Goal: Communication & Community: Answer question/provide support

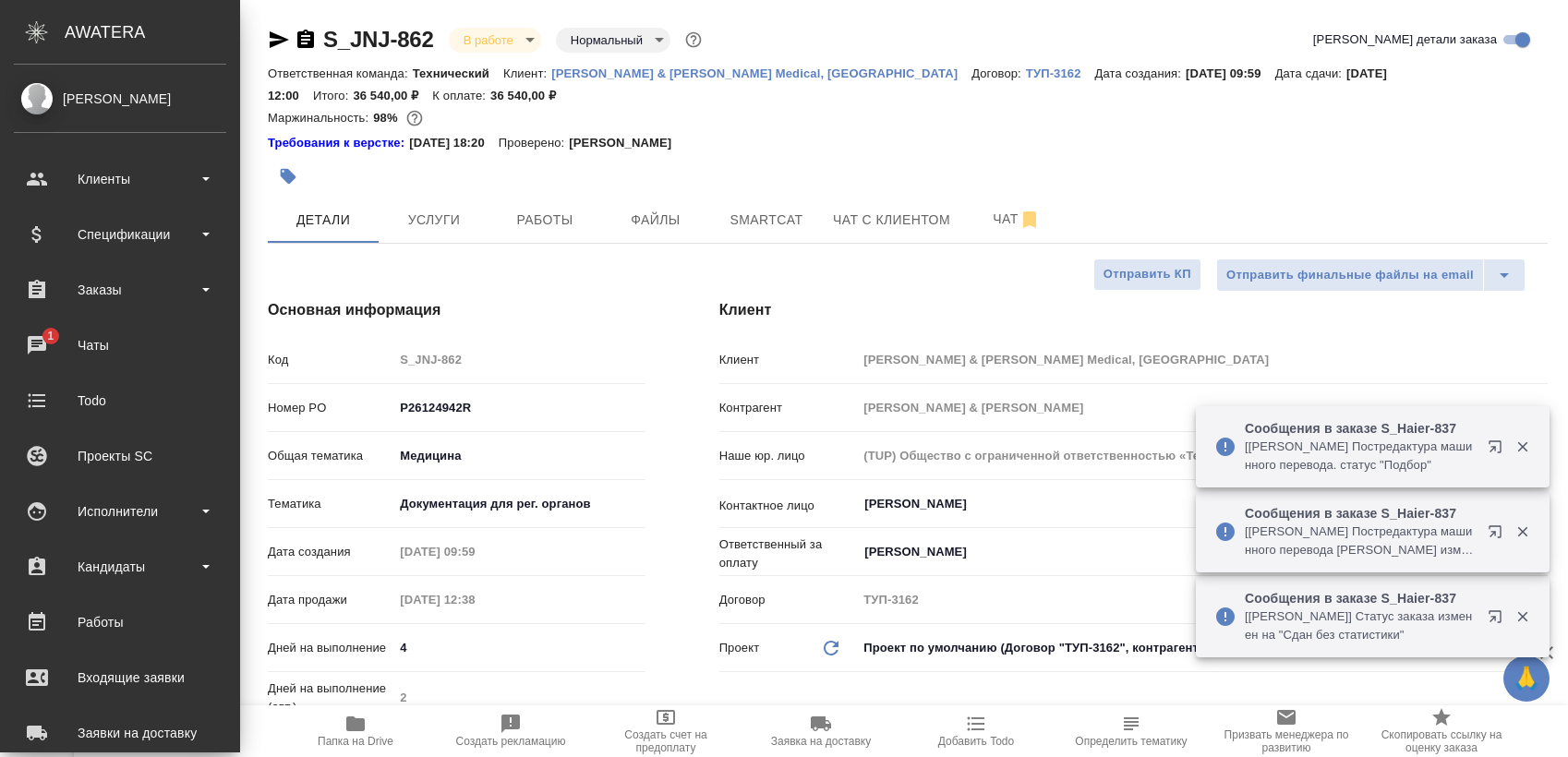
select select "RU"
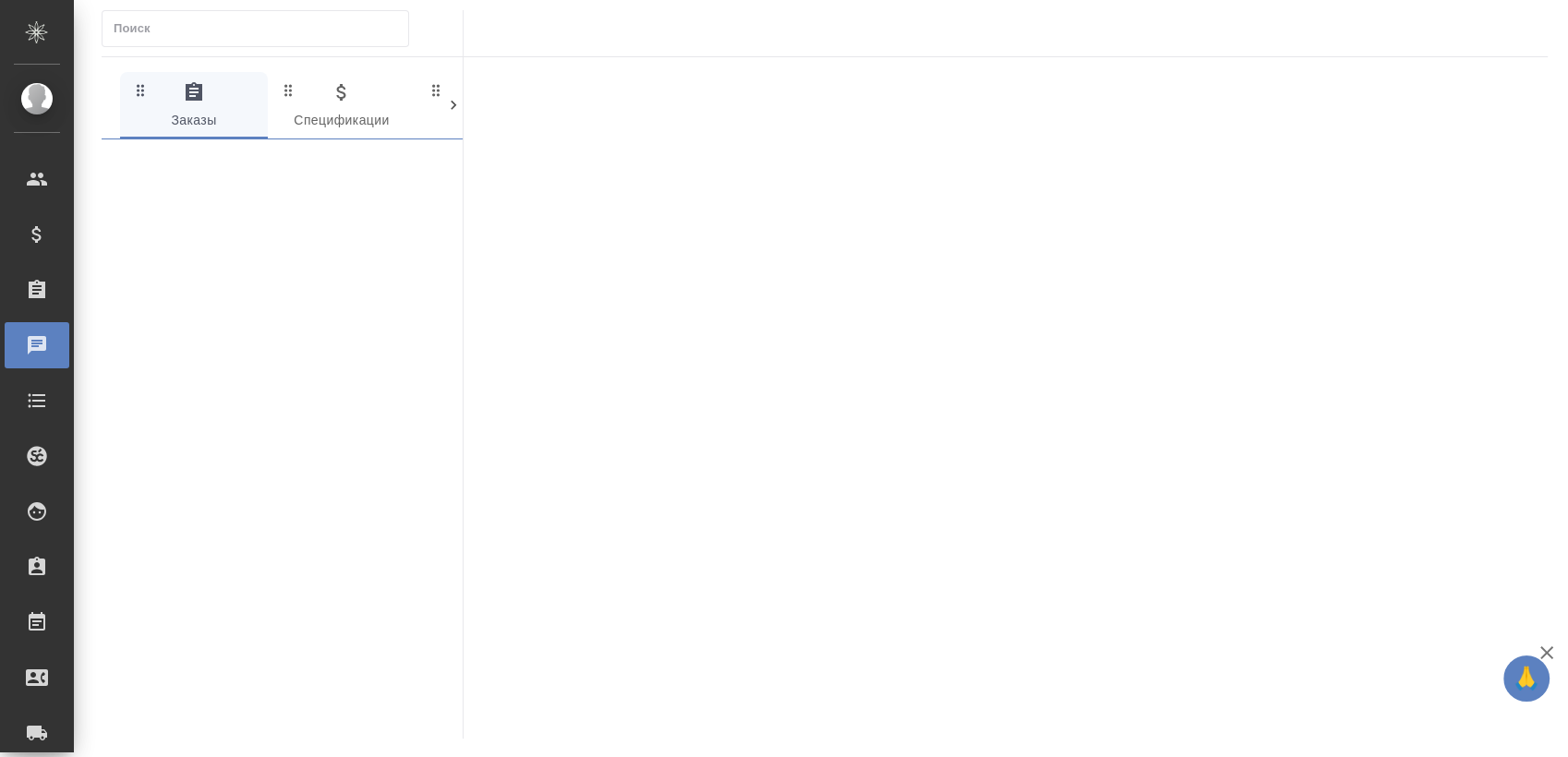
click at [889, 329] on div at bounding box center [1006, 398] width 1085 height 681
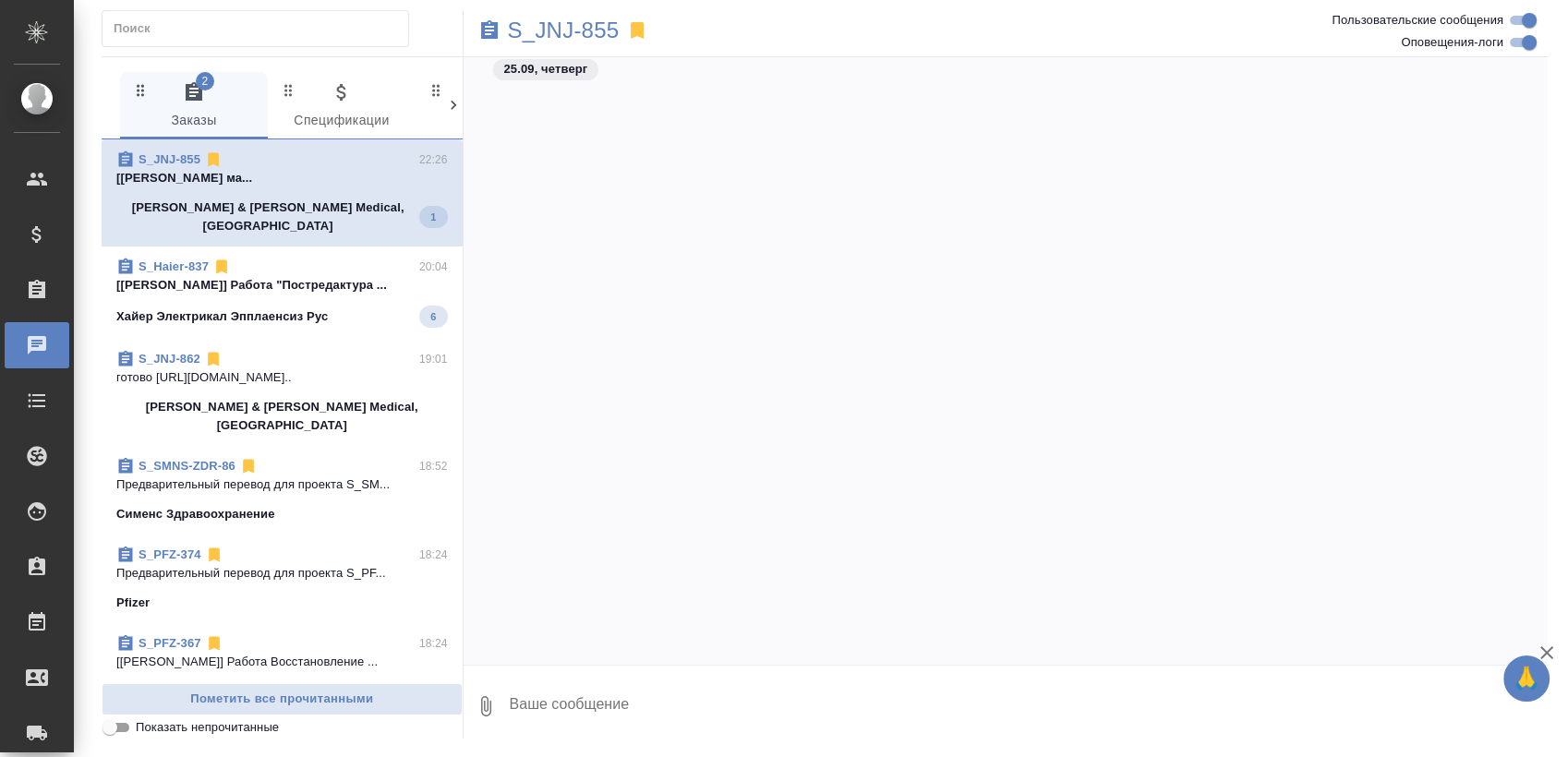
scroll to position [18741, 0]
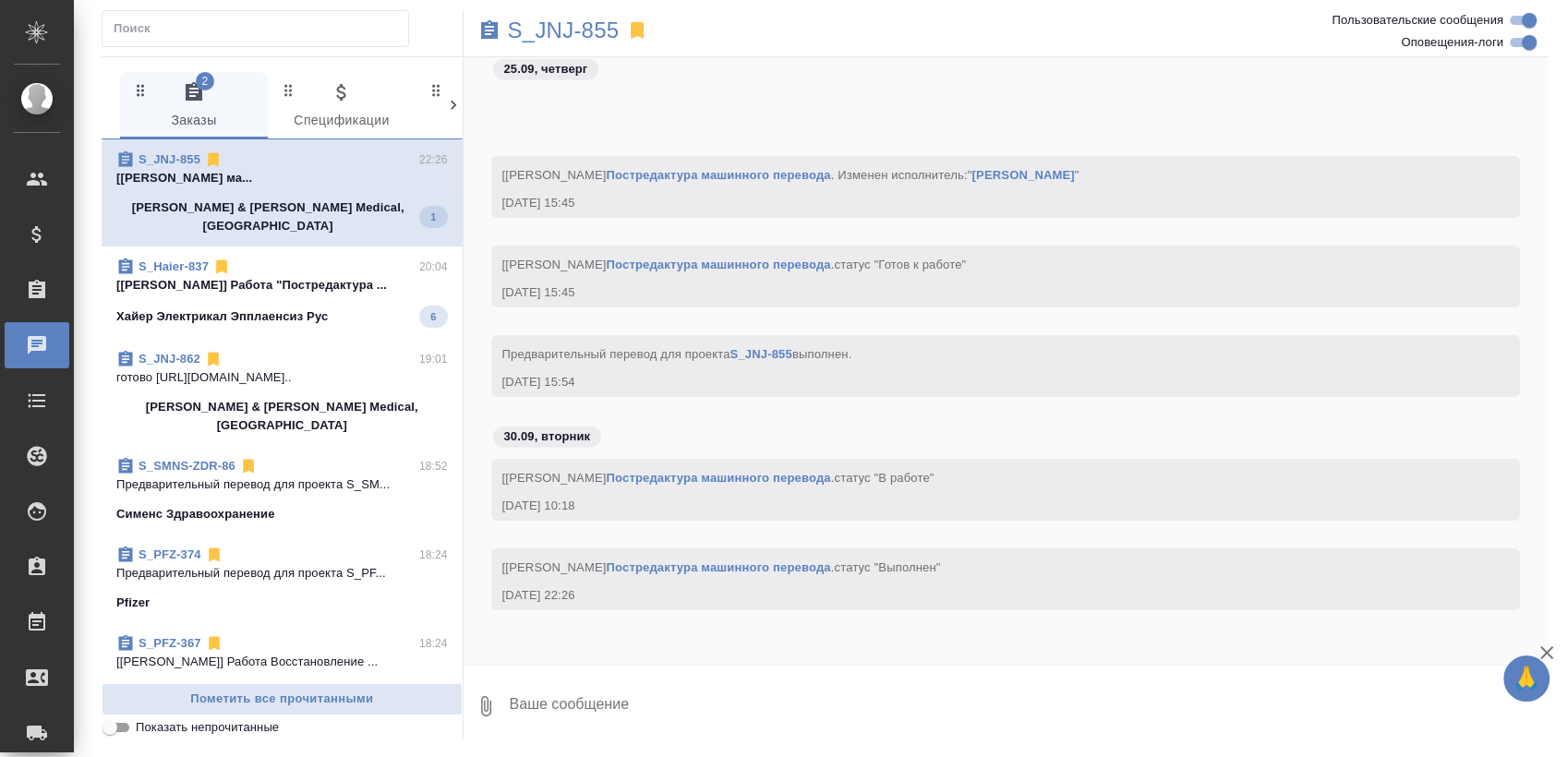
click at [255, 185] on p "[Чечилова Мария] Работа Постредактура ма..." at bounding box center [282, 178] width 331 height 18
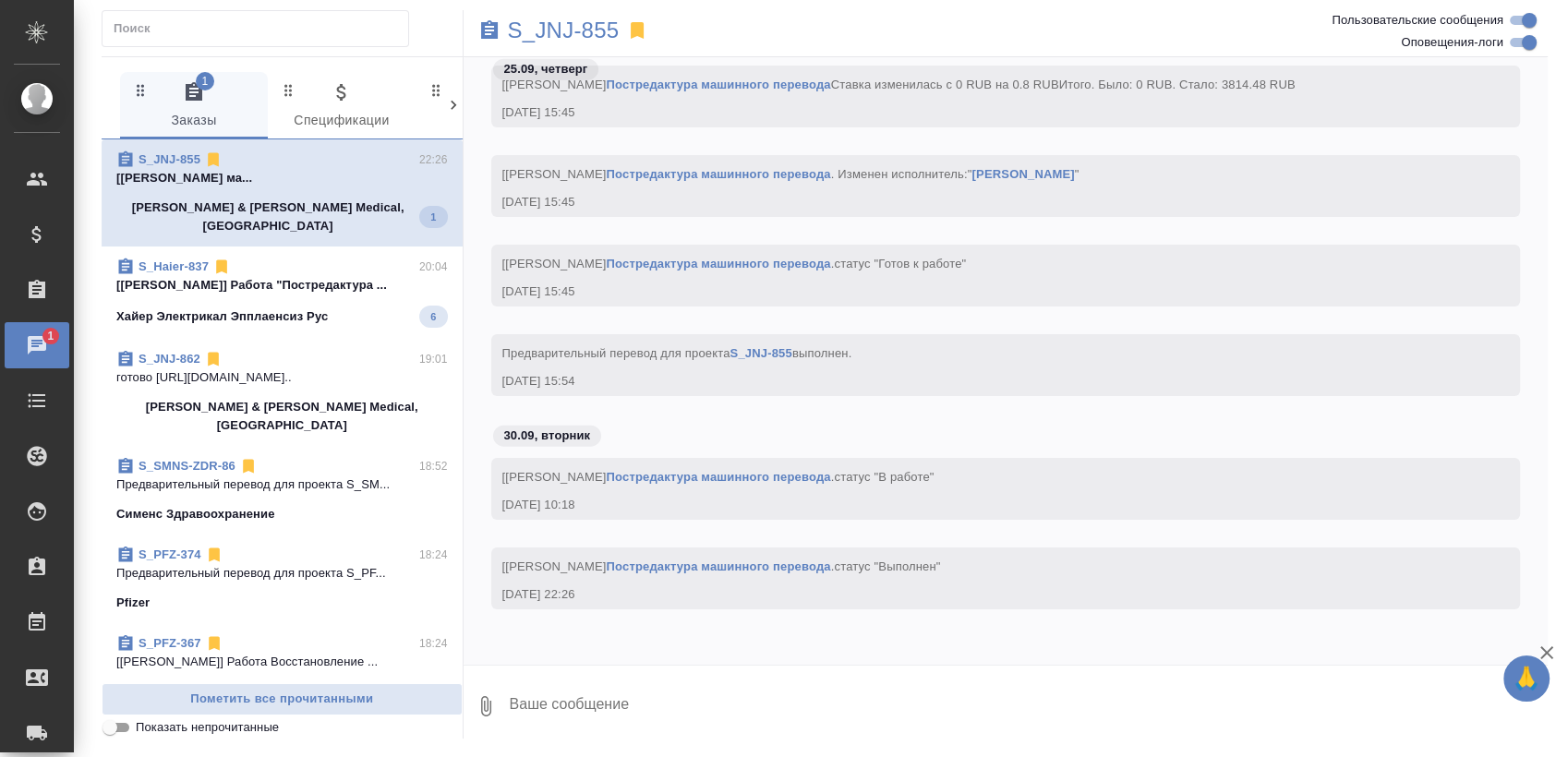
click at [299, 204] on p "[PERSON_NAME] & [PERSON_NAME] Medical, [GEOGRAPHIC_DATA]" at bounding box center [267, 217] width 303 height 37
